Goal: Task Accomplishment & Management: Use online tool/utility

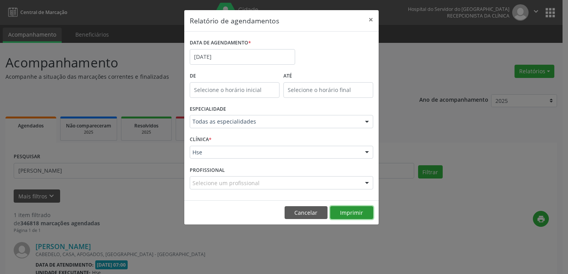
click at [350, 213] on button "Imprimir" at bounding box center [351, 212] width 43 height 13
click at [358, 215] on button "Imprimir" at bounding box center [351, 212] width 43 height 13
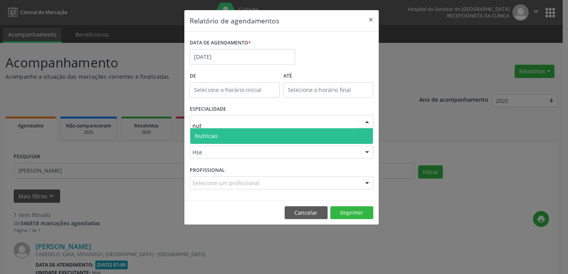
type input "nutr"
click at [229, 133] on span "Nutricao" at bounding box center [281, 136] width 183 height 16
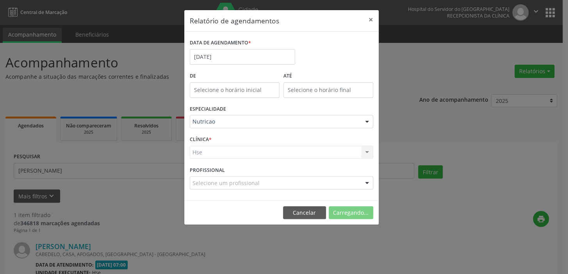
click at [232, 158] on div "Hse" at bounding box center [281, 152] width 183 height 13
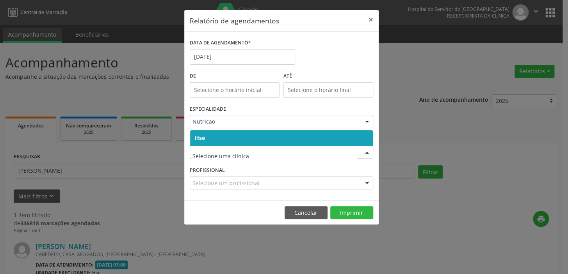
click at [259, 137] on span "Hse" at bounding box center [281, 138] width 183 height 16
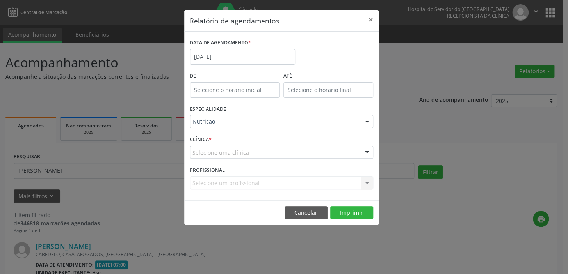
drag, startPoint x: 258, startPoint y: 157, endPoint x: 259, endPoint y: 149, distance: 8.3
click at [258, 157] on div "Selecione uma clínica" at bounding box center [281, 152] width 183 height 13
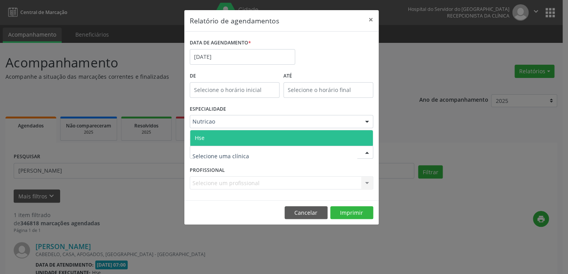
click at [268, 139] on span "Hse" at bounding box center [281, 138] width 183 height 16
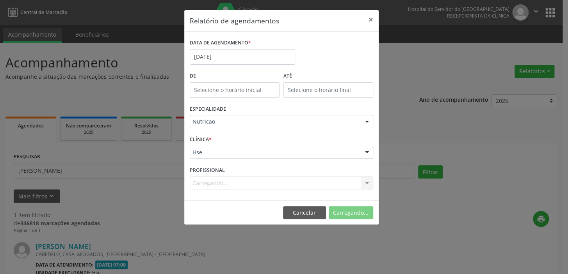
click at [250, 188] on div "Carregando... Nenhum resultado encontrado para: " " Não há nenhuma opção para s…" at bounding box center [281, 182] width 183 height 13
click at [250, 188] on div "Selecione um profissional" at bounding box center [281, 182] width 183 height 13
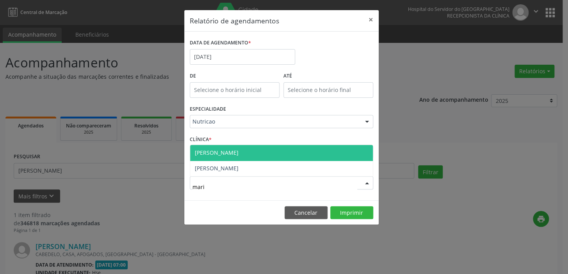
type input "maria"
click at [265, 152] on span "[PERSON_NAME]" at bounding box center [281, 153] width 183 height 16
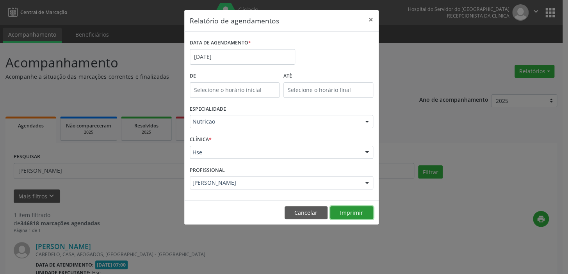
click at [356, 212] on button "Imprimir" at bounding box center [351, 212] width 43 height 13
click at [230, 55] on input "[DATE]" at bounding box center [242, 57] width 105 height 16
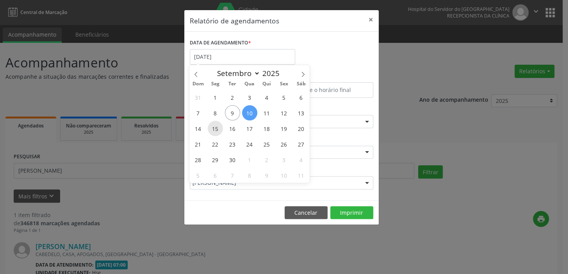
click at [214, 131] on span "15" at bounding box center [215, 128] width 15 height 15
type input "[DATE]"
click at [214, 131] on span "15" at bounding box center [215, 128] width 15 height 15
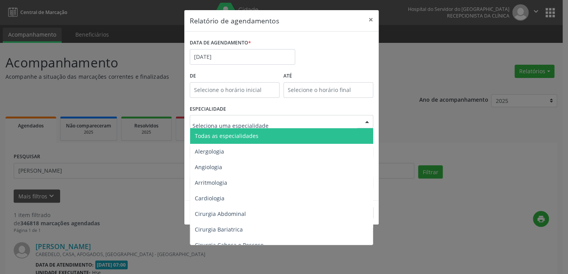
click at [233, 136] on span "Todas as especialidades" at bounding box center [227, 135] width 64 height 7
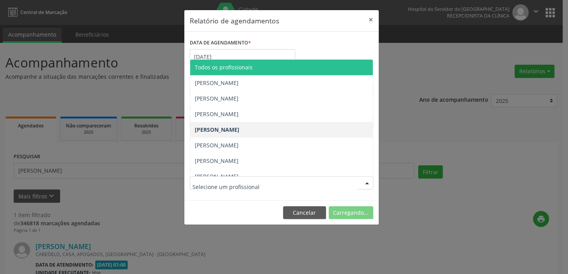
click at [229, 71] on span "Todos os profissionais" at bounding box center [281, 68] width 183 height 16
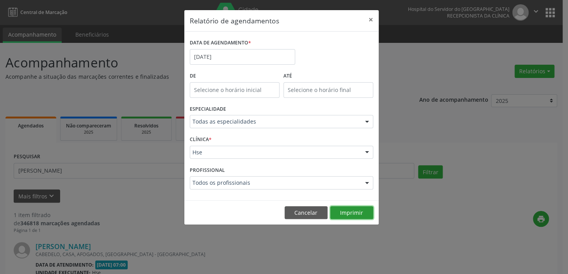
click at [346, 210] on button "Imprimir" at bounding box center [351, 212] width 43 height 13
click at [224, 125] on div "Todas as especialidades" at bounding box center [281, 121] width 183 height 13
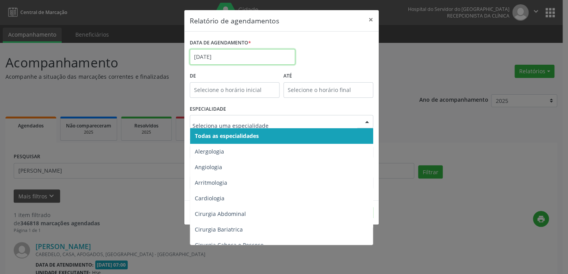
click at [239, 52] on input "[DATE]" at bounding box center [242, 57] width 105 height 16
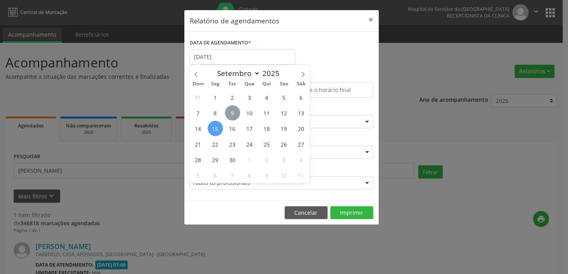
click at [236, 112] on span "9" at bounding box center [232, 112] width 15 height 15
type input "09/09/2025"
click at [236, 112] on span "9" at bounding box center [232, 112] width 15 height 15
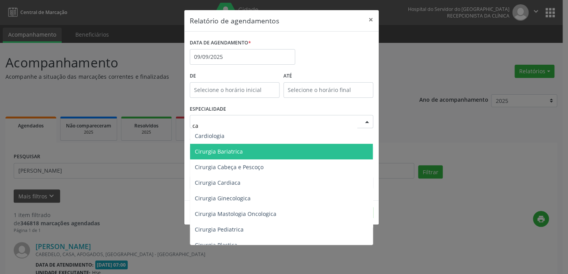
type input "car"
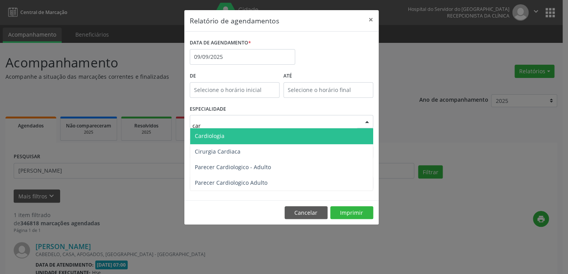
click at [238, 134] on span "Cardiologia" at bounding box center [281, 136] width 183 height 16
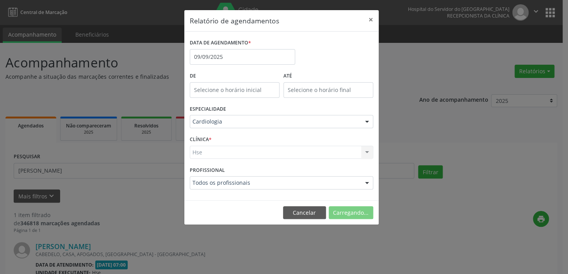
click at [254, 187] on div "Todos os profissionais" at bounding box center [281, 182] width 183 height 13
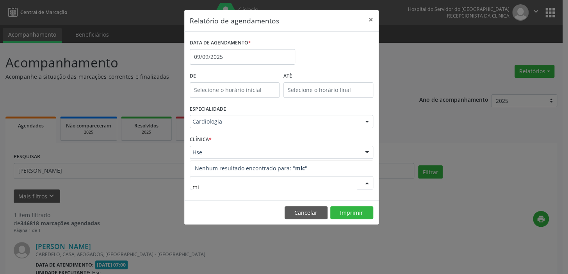
type input "m"
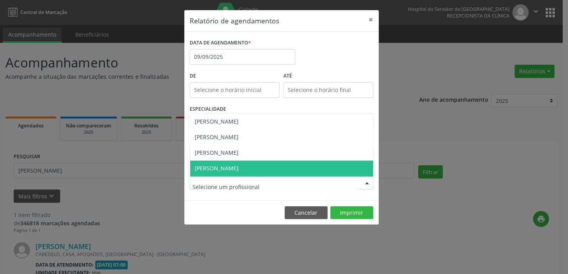
click at [135, 176] on div "Relatório de agendamentos × DATA DE AGENDAMENTO * [DATE] De ATÉ ESPECIALIDADE C…" at bounding box center [284, 137] width 568 height 274
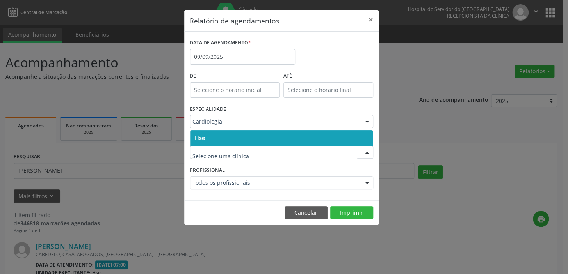
click at [261, 137] on span "Hse" at bounding box center [281, 138] width 183 height 16
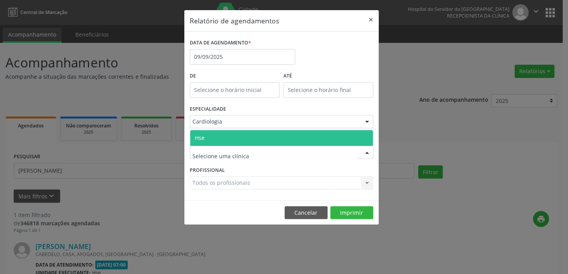
click at [257, 154] on div at bounding box center [281, 152] width 183 height 13
click at [259, 135] on span "Hse" at bounding box center [281, 138] width 183 height 16
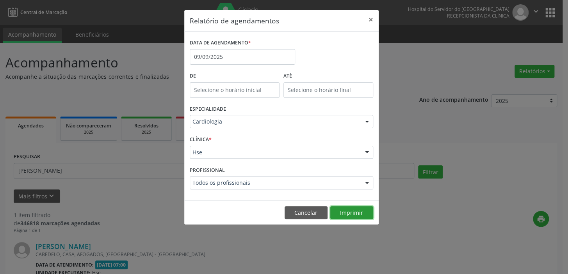
click at [356, 214] on button "Imprimir" at bounding box center [351, 212] width 43 height 13
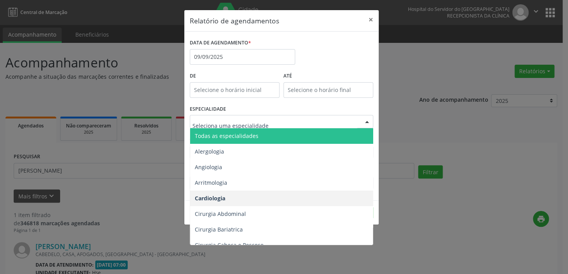
click at [263, 116] on div at bounding box center [281, 121] width 183 height 13
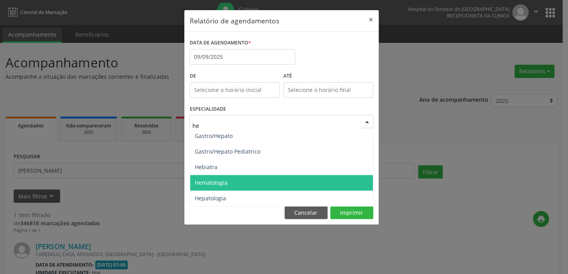
drag, startPoint x: 274, startPoint y: 178, endPoint x: 268, endPoint y: 178, distance: 5.5
click at [273, 178] on span "Hematologia" at bounding box center [281, 183] width 183 height 16
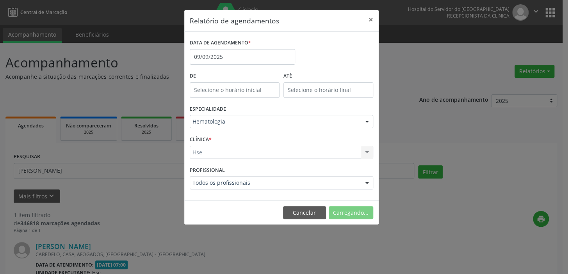
click at [277, 152] on div "Hse Hse Nenhum resultado encontrado para: " " Não há nenhuma opção para ser exi…" at bounding box center [281, 152] width 183 height 13
click at [366, 148] on div at bounding box center [367, 152] width 12 height 13
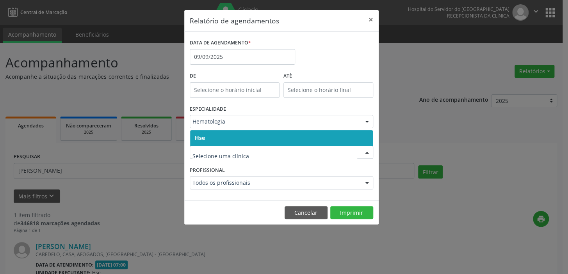
click at [356, 140] on span "Hse" at bounding box center [281, 138] width 183 height 16
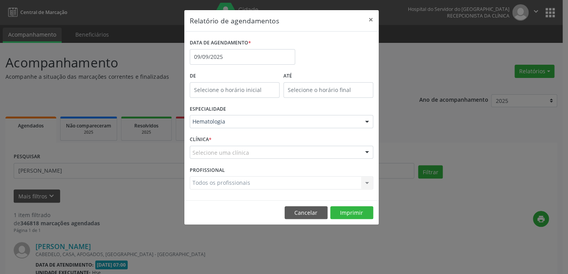
click at [356, 152] on div "Selecione uma clínica" at bounding box center [281, 152] width 183 height 13
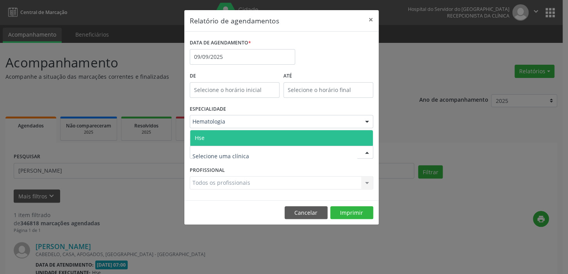
click at [348, 137] on span "Hse" at bounding box center [281, 138] width 183 height 16
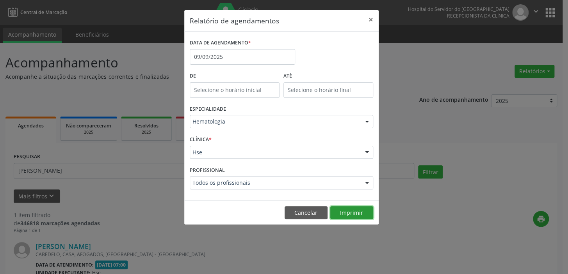
click at [354, 216] on button "Imprimir" at bounding box center [351, 212] width 43 height 13
click at [256, 116] on div "Hematologia" at bounding box center [281, 121] width 183 height 13
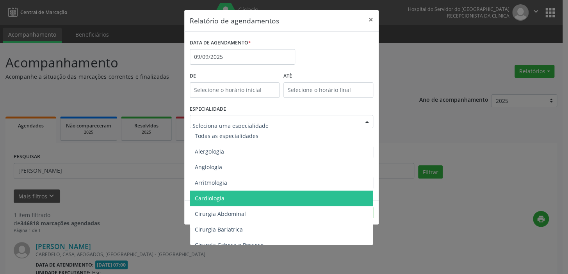
drag, startPoint x: 246, startPoint y: 195, endPoint x: 242, endPoint y: 188, distance: 7.2
click at [246, 195] on span "Cardiologia" at bounding box center [282, 199] width 184 height 16
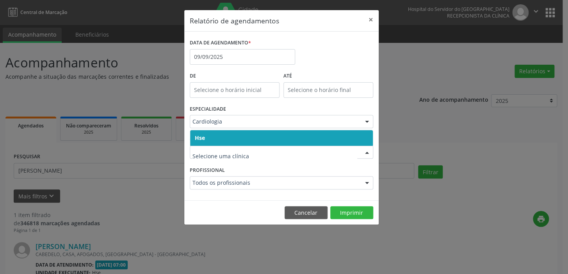
click at [263, 140] on span "Hse" at bounding box center [281, 138] width 183 height 16
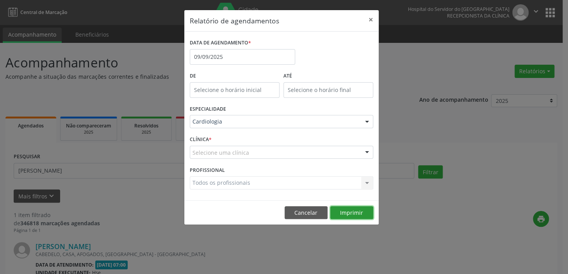
click at [347, 213] on button "Imprimir" at bounding box center [351, 212] width 43 height 13
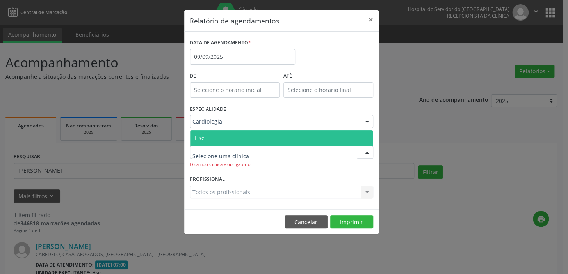
drag, startPoint x: 338, startPoint y: 158, endPoint x: 339, endPoint y: 152, distance: 5.9
click at [338, 158] on div at bounding box center [281, 152] width 183 height 13
click at [312, 137] on span "Hse" at bounding box center [281, 138] width 183 height 16
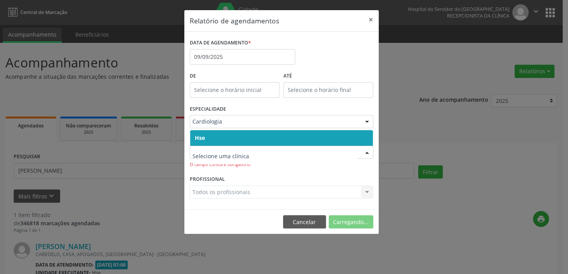
click at [291, 147] on div at bounding box center [281, 152] width 183 height 13
click at [292, 142] on span "Hse" at bounding box center [281, 138] width 183 height 16
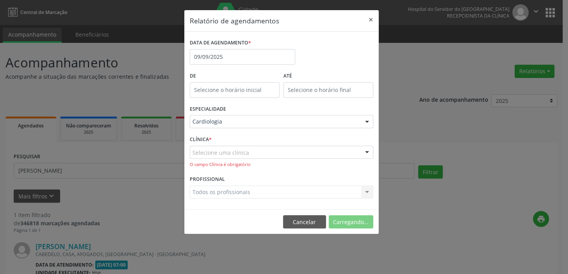
drag, startPoint x: 295, startPoint y: 160, endPoint x: 295, endPoint y: 152, distance: 7.8
click at [295, 160] on div "Selecione uma clínica Hse Nenhum resultado encontrado para: " " Não há nenhuma …" at bounding box center [281, 157] width 183 height 22
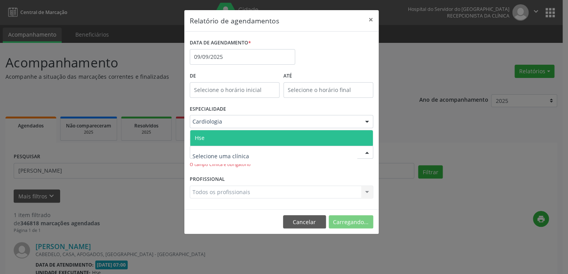
click at [295, 151] on div at bounding box center [281, 152] width 183 height 13
click at [297, 143] on span "Hse" at bounding box center [281, 138] width 183 height 16
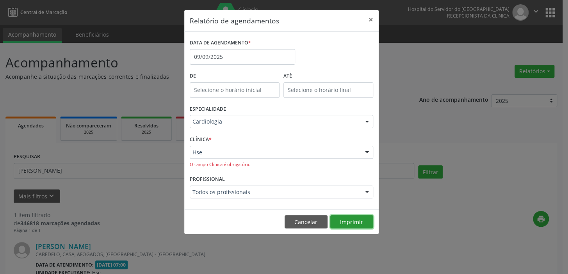
click at [363, 219] on button "Imprimir" at bounding box center [351, 221] width 43 height 13
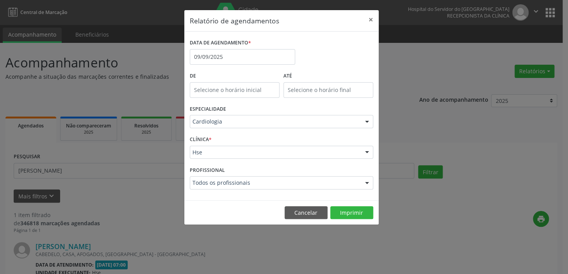
click at [240, 115] on div "Cardiologia" at bounding box center [281, 121] width 183 height 13
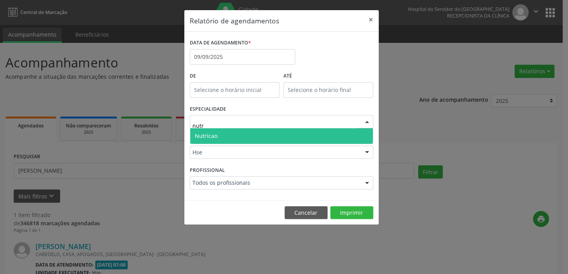
type input "nutri"
click at [256, 131] on span "Nutricao" at bounding box center [281, 136] width 183 height 16
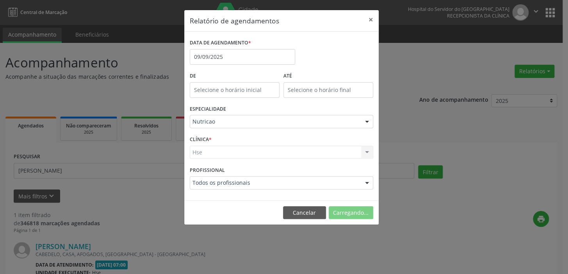
click at [262, 152] on div "Hse Hse Nenhum resultado encontrado para: " " Não há nenhuma opção para ser exi…" at bounding box center [281, 152] width 183 height 13
click at [376, 152] on div "DATA DE AGENDAMENTO * [DATE] De ATÉ ESPECIALIDADE Nutricao Todas as especialida…" at bounding box center [281, 116] width 194 height 169
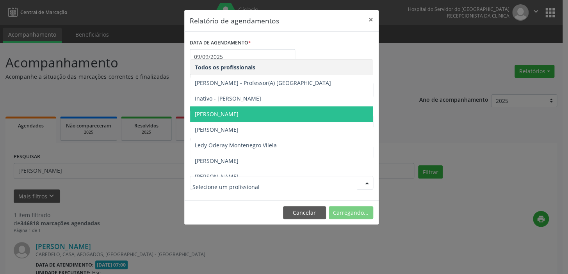
click at [343, 178] on div at bounding box center [281, 182] width 183 height 13
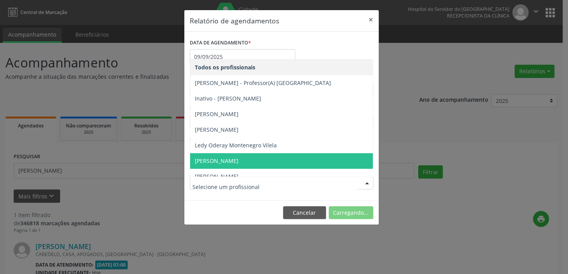
click at [145, 158] on div "Relatório de agendamentos × DATA DE AGENDAMENTO * [DATE] De ATÉ ESPECIALIDADE N…" at bounding box center [284, 137] width 568 height 274
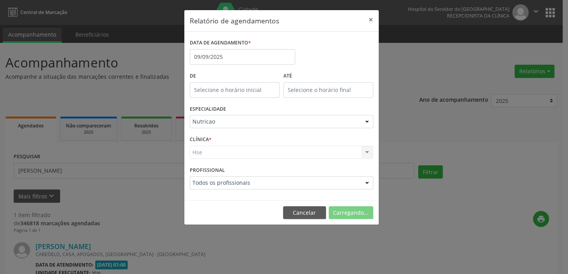
click at [263, 154] on div "Hse Hse Nenhum resultado encontrado para: " " Não há nenhuma opção para ser exi…" at bounding box center [281, 152] width 183 height 13
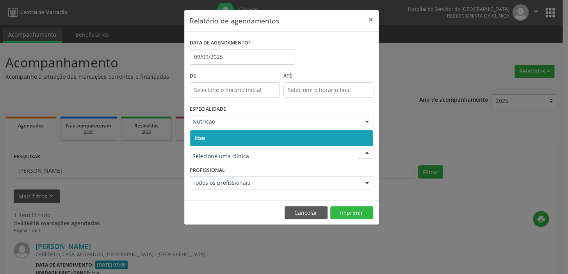
click at [279, 137] on span "Hse" at bounding box center [281, 138] width 183 height 16
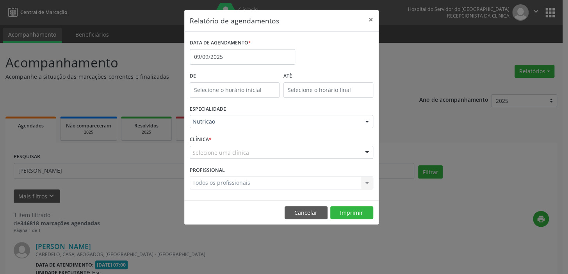
click at [282, 146] on div "Selecione uma clínica" at bounding box center [281, 152] width 183 height 13
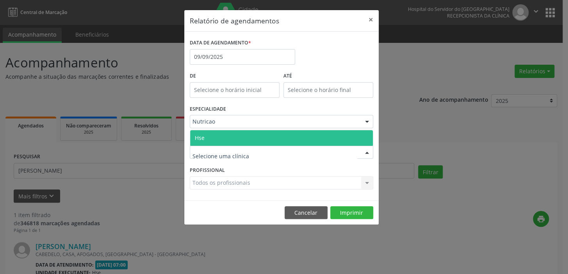
click at [272, 138] on span "Hse" at bounding box center [281, 138] width 183 height 16
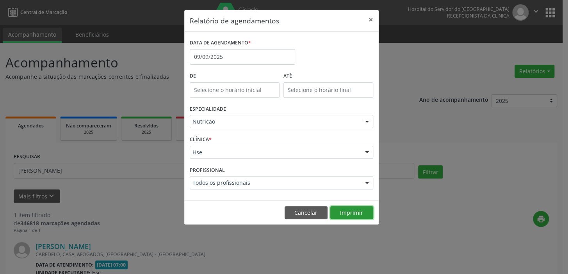
click at [359, 211] on button "Imprimir" at bounding box center [351, 212] width 43 height 13
drag, startPoint x: 369, startPoint y: 15, endPoint x: 369, endPoint y: 10, distance: 5.1
click at [369, 15] on button "×" at bounding box center [371, 19] width 16 height 19
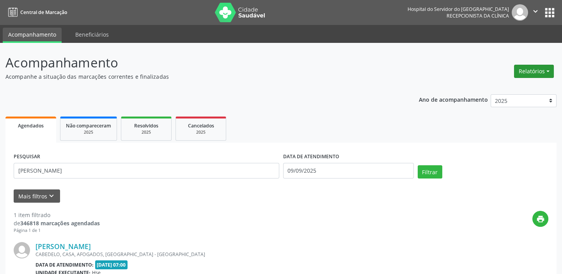
click at [532, 70] on button "Relatórios" at bounding box center [534, 71] width 40 height 13
click at [526, 86] on link "Agendamentos" at bounding box center [512, 87] width 84 height 11
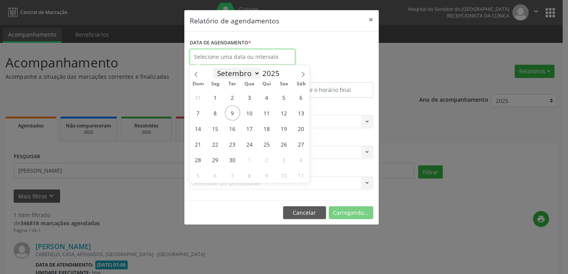
click at [231, 62] on body "Central de Marcação Hospital do Servidor do [GEOGRAPHIC_DATA] Recepcionista da …" at bounding box center [284, 137] width 568 height 274
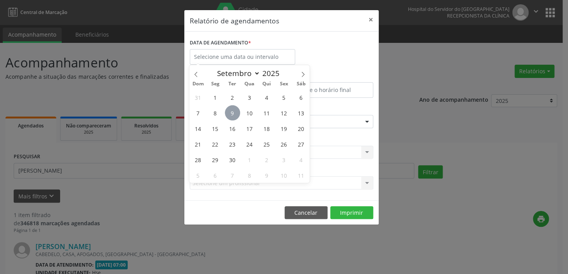
click at [236, 113] on span "9" at bounding box center [232, 112] width 15 height 15
type input "09/09/2025"
